Goal: Task Accomplishment & Management: Manage account settings

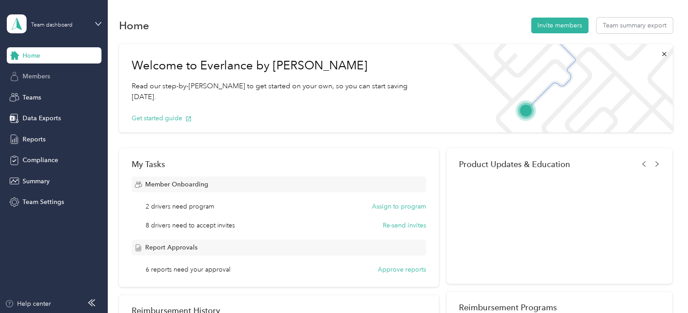
click at [31, 79] on span "Members" at bounding box center [36, 76] width 27 height 9
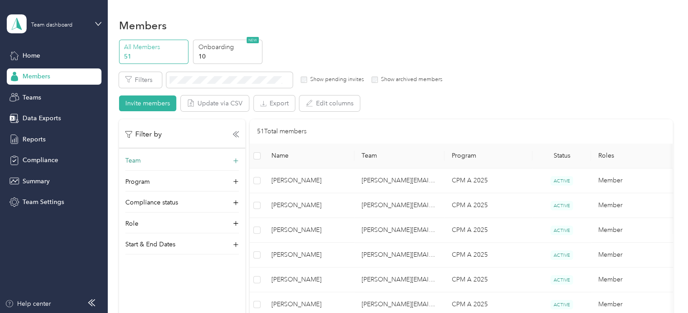
click at [233, 164] on div "Team" at bounding box center [182, 163] width 114 height 14
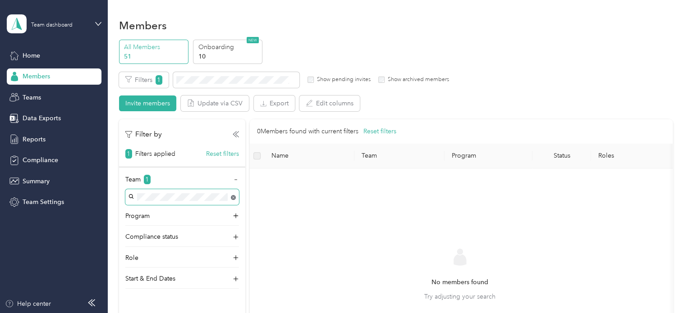
click at [232, 198] on div "Team 1 Program Compliance status Role Start & End Dates" at bounding box center [182, 232] width 126 height 114
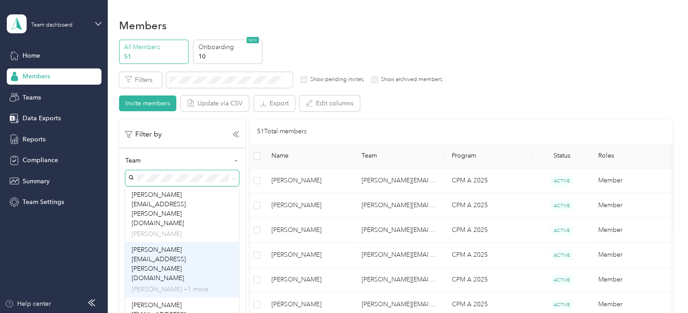
click at [182, 285] on p "[PERSON_NAME] +1 more" at bounding box center [182, 289] width 101 height 9
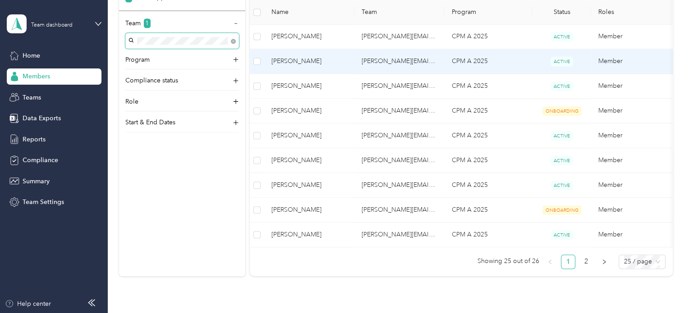
scroll to position [496, 0]
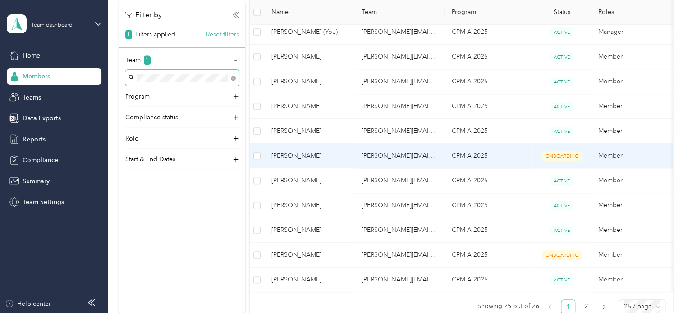
click at [466, 152] on td "CPM A 2025" at bounding box center [488, 156] width 88 height 25
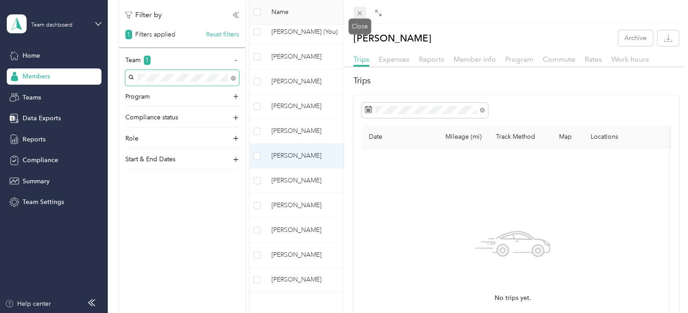
click at [361, 11] on icon at bounding box center [360, 13] width 8 height 8
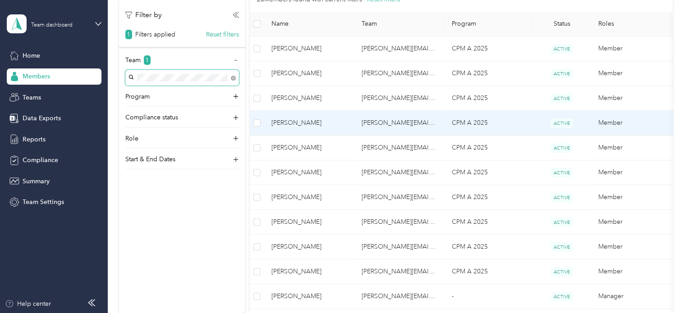
scroll to position [135, 0]
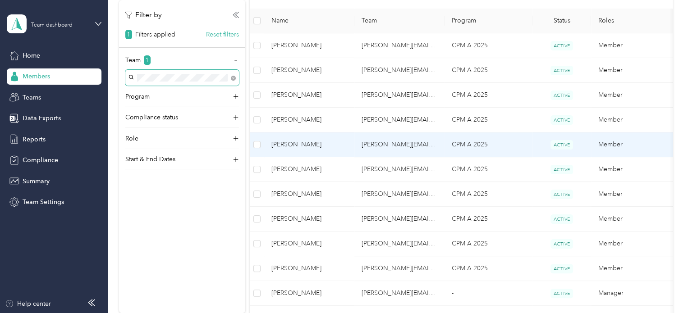
click at [312, 142] on span "[PERSON_NAME]" at bounding box center [309, 145] width 76 height 10
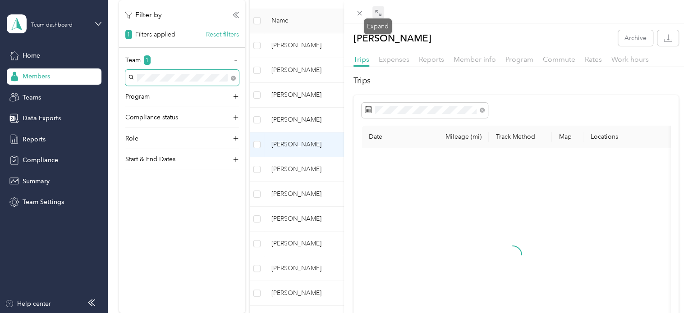
click at [376, 8] on span at bounding box center [378, 12] width 12 height 13
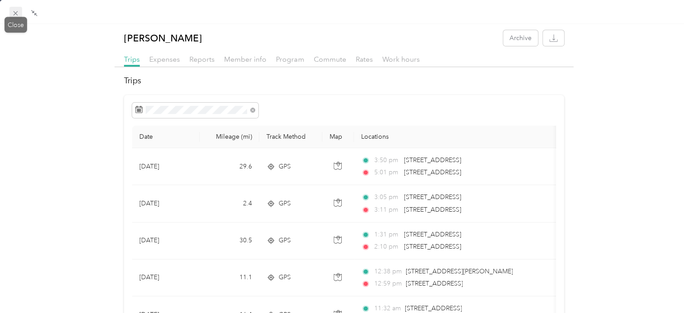
click at [12, 14] on icon at bounding box center [16, 13] width 8 height 8
